Goal: Information Seeking & Learning: Understand process/instructions

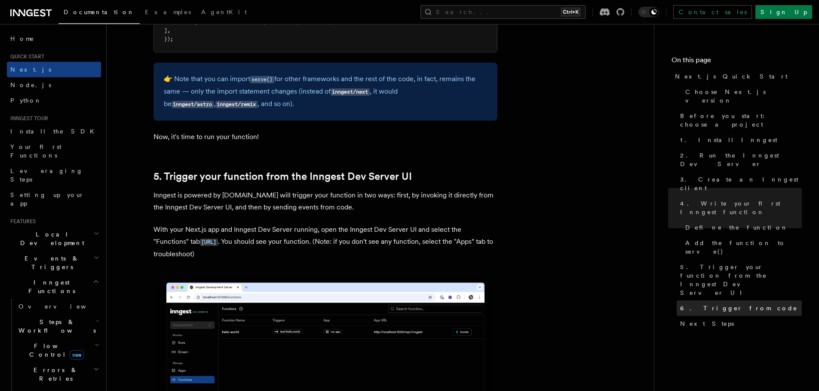
scroll to position [2063, 0]
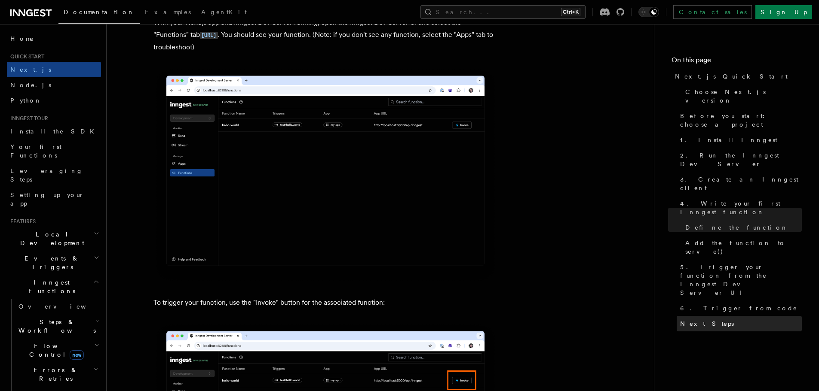
click at [711, 316] on link "Next Steps" at bounding box center [738, 323] width 125 height 15
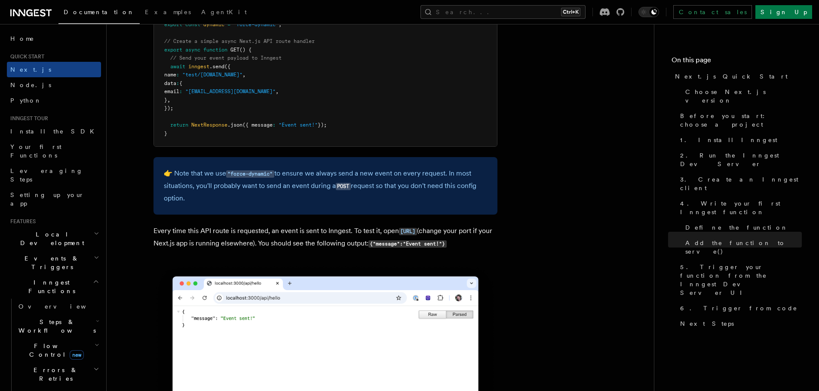
scroll to position [4614, 0]
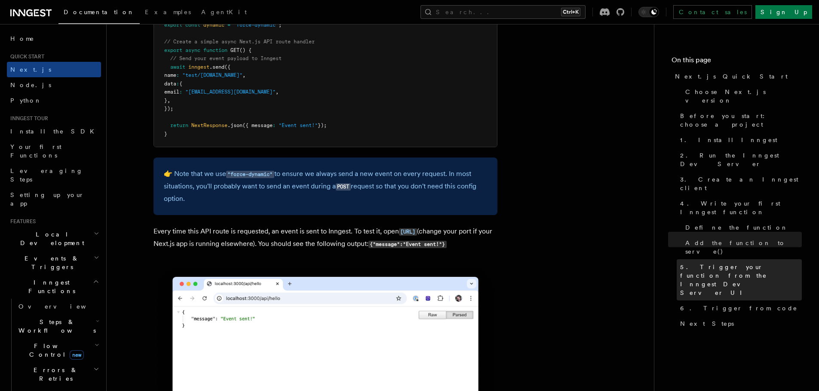
click at [705, 263] on span "5. Trigger your function from the Inngest Dev Server UI" at bounding box center [741, 280] width 122 height 34
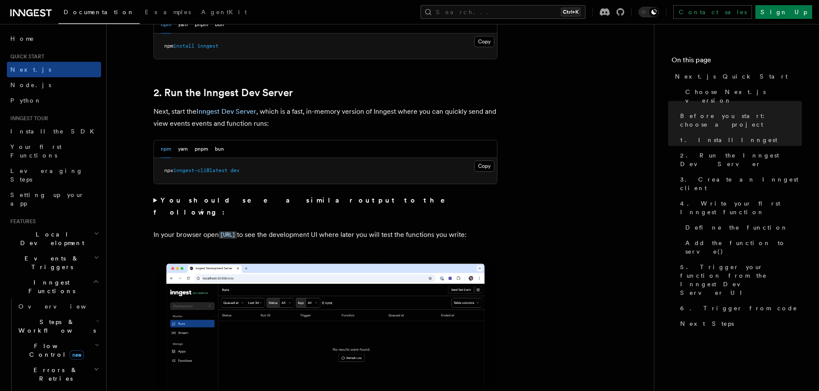
scroll to position [566, 0]
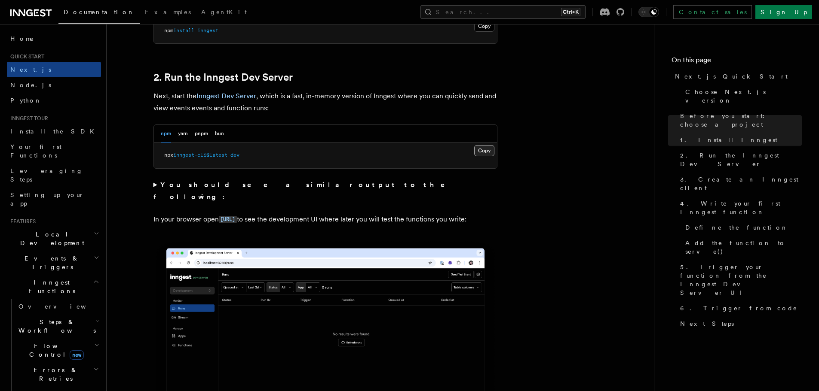
click at [483, 147] on button "Copy Copied" at bounding box center [484, 150] width 20 height 11
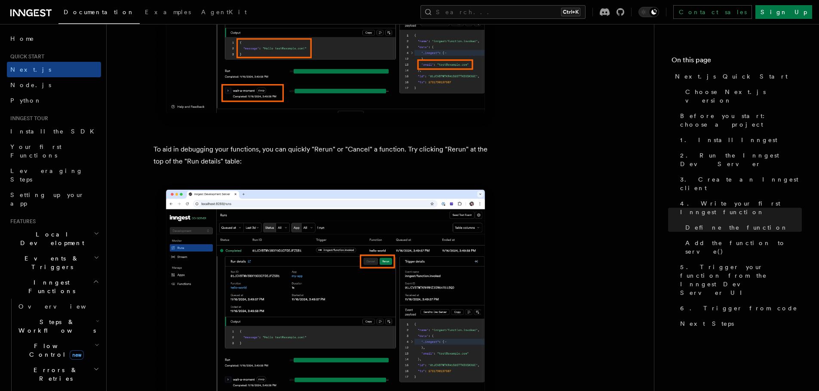
scroll to position [3746, 0]
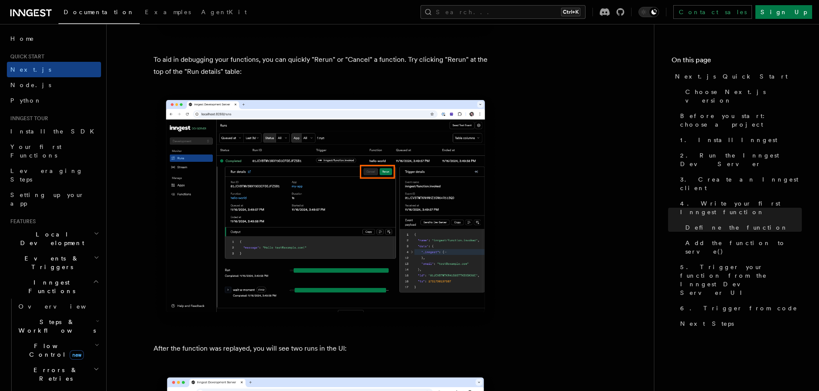
click at [15, 13] on icon at bounding box center [30, 13] width 41 height 10
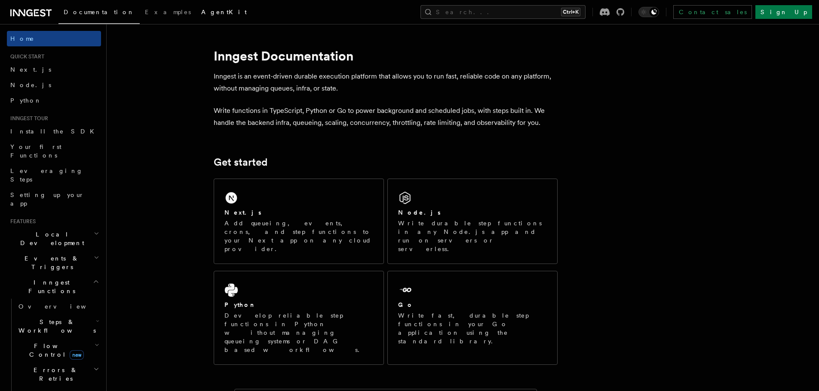
click at [196, 14] on link "AgentKit" at bounding box center [224, 13] width 56 height 21
